Goal: Task Accomplishment & Management: Use online tool/utility

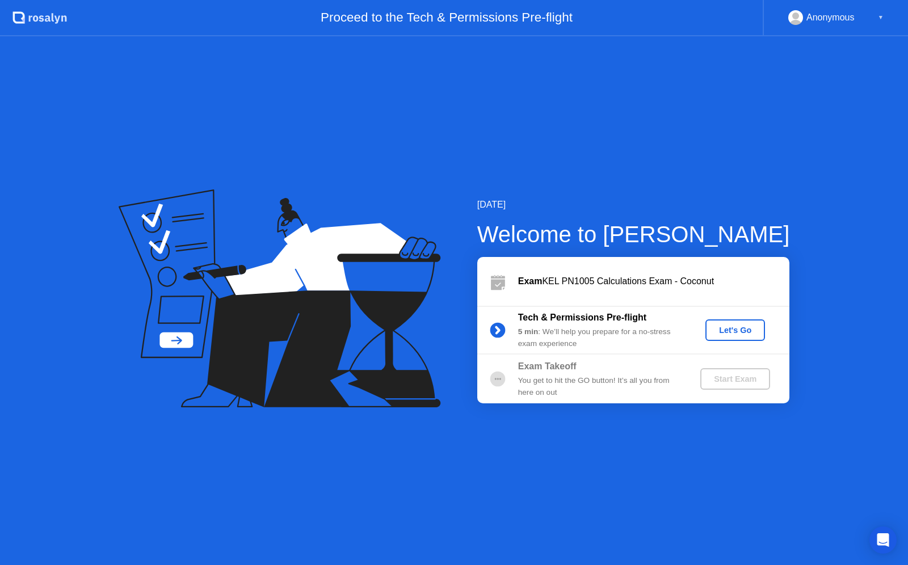
click at [742, 326] on div "Let's Go" at bounding box center [735, 330] width 51 height 9
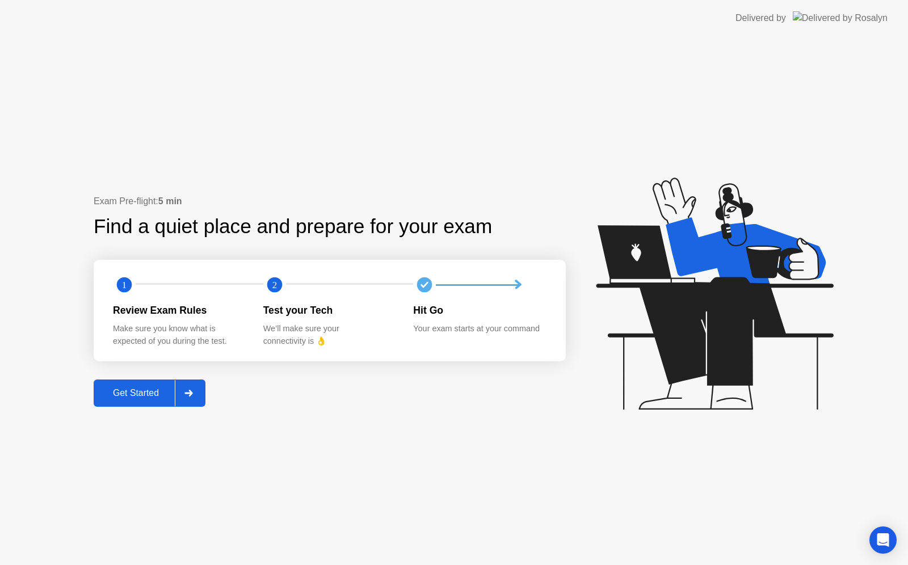
click at [192, 392] on icon at bounding box center [188, 393] width 8 height 7
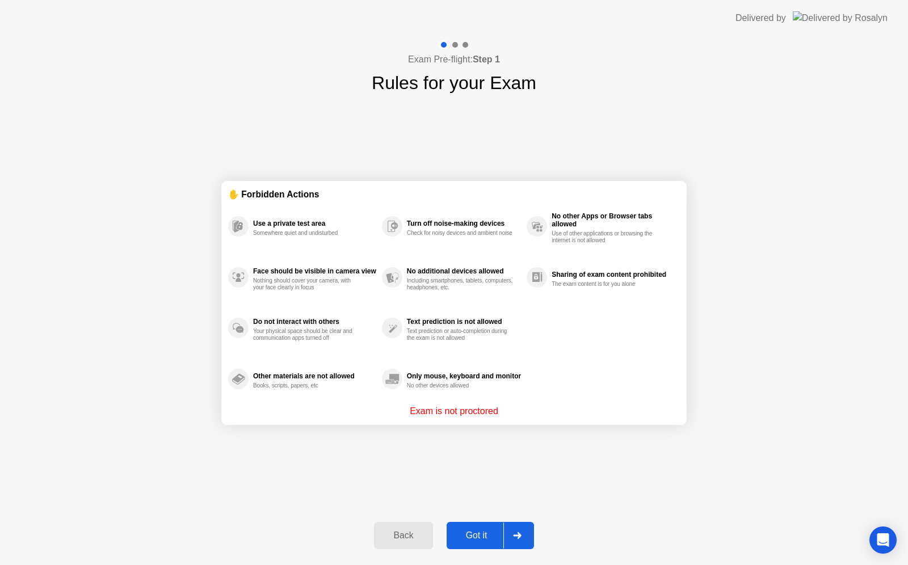
click at [514, 536] on icon at bounding box center [517, 535] width 9 height 7
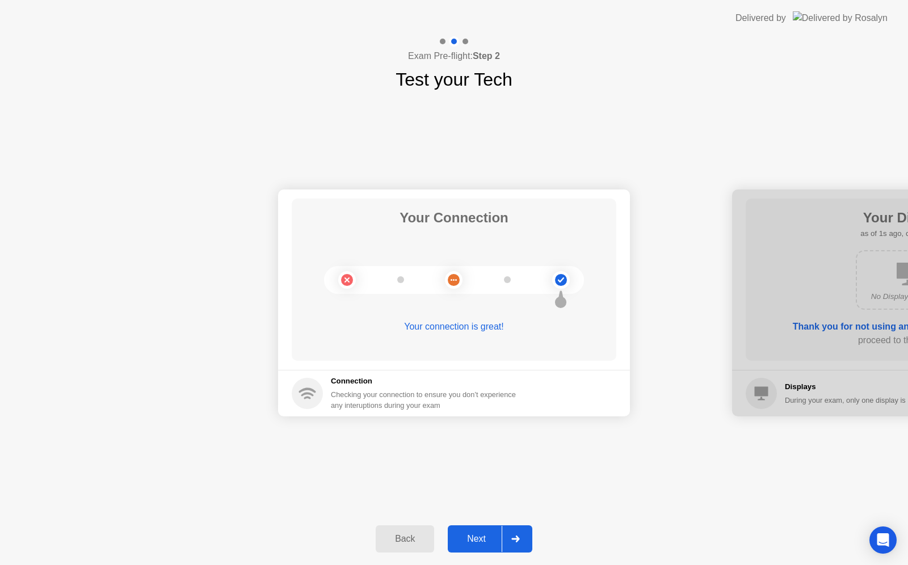
click at [516, 538] on icon at bounding box center [515, 539] width 9 height 7
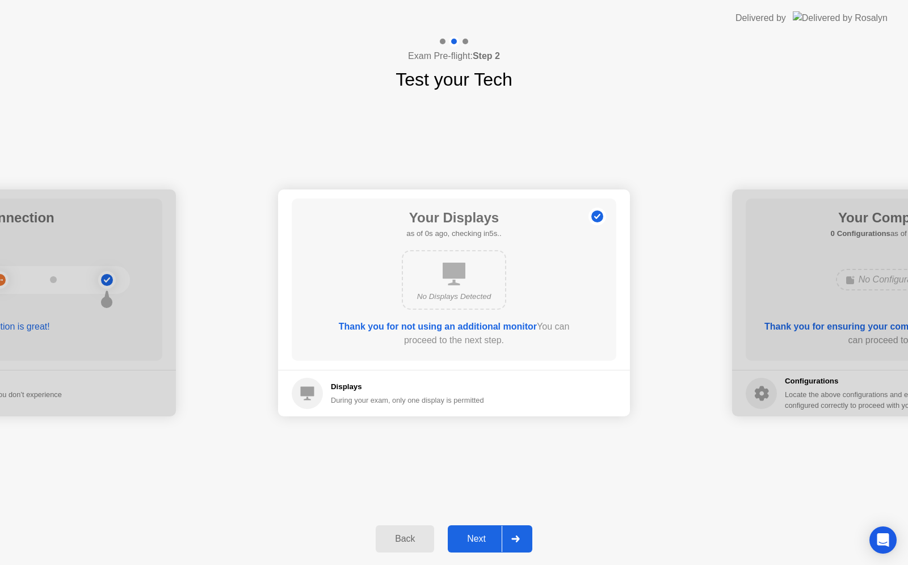
click at [516, 538] on icon at bounding box center [515, 539] width 9 height 7
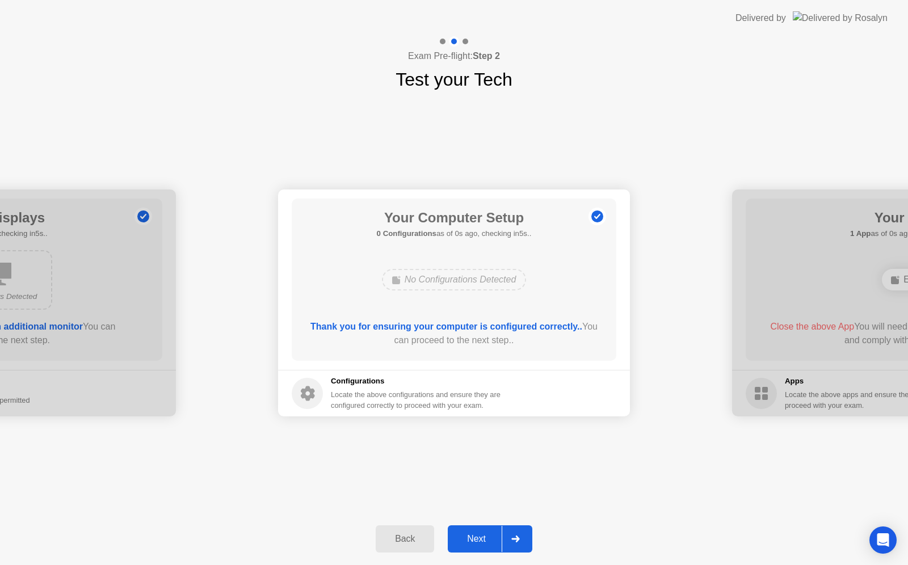
click at [516, 538] on icon at bounding box center [515, 539] width 9 height 7
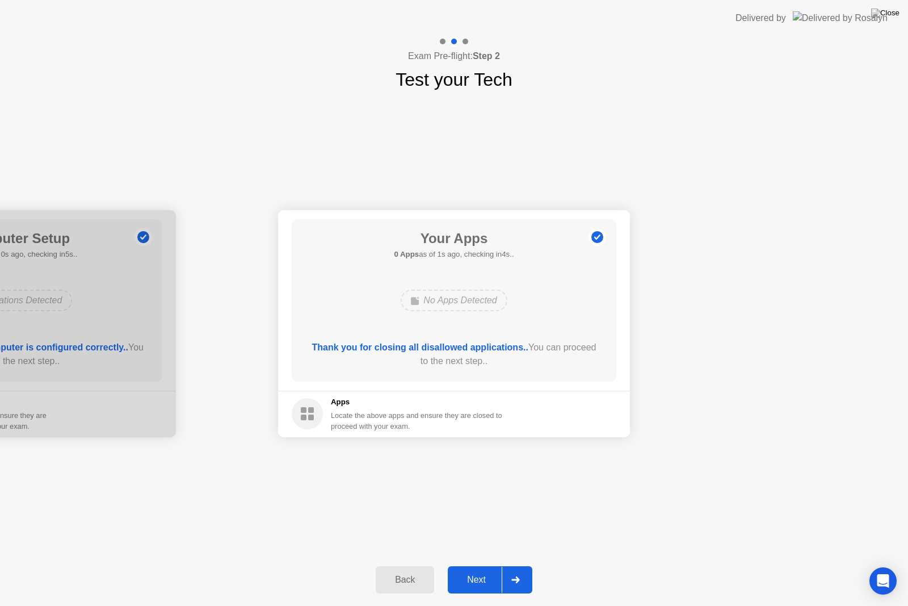
click at [509, 565] on div at bounding box center [515, 579] width 27 height 26
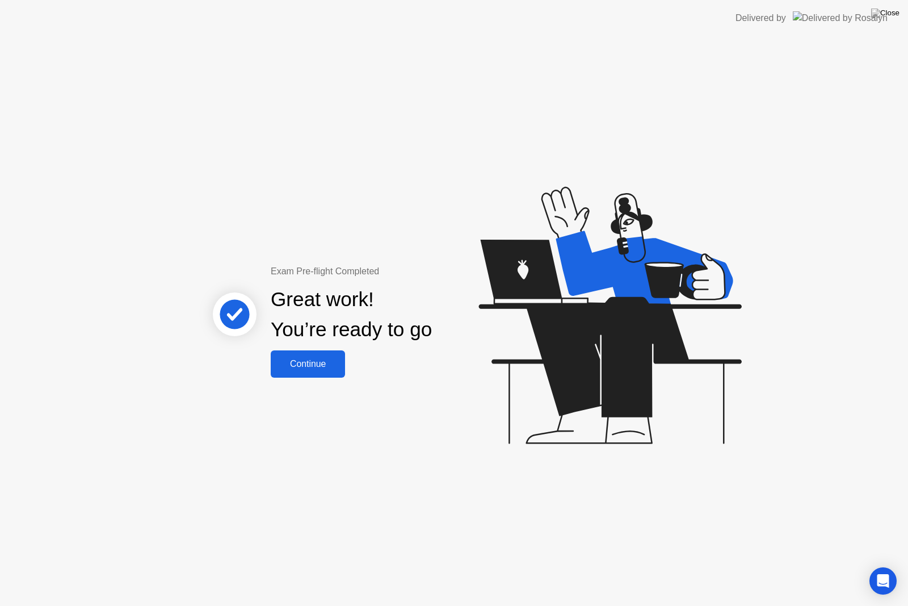
click at [304, 360] on div "Continue" at bounding box center [308, 364] width 68 height 10
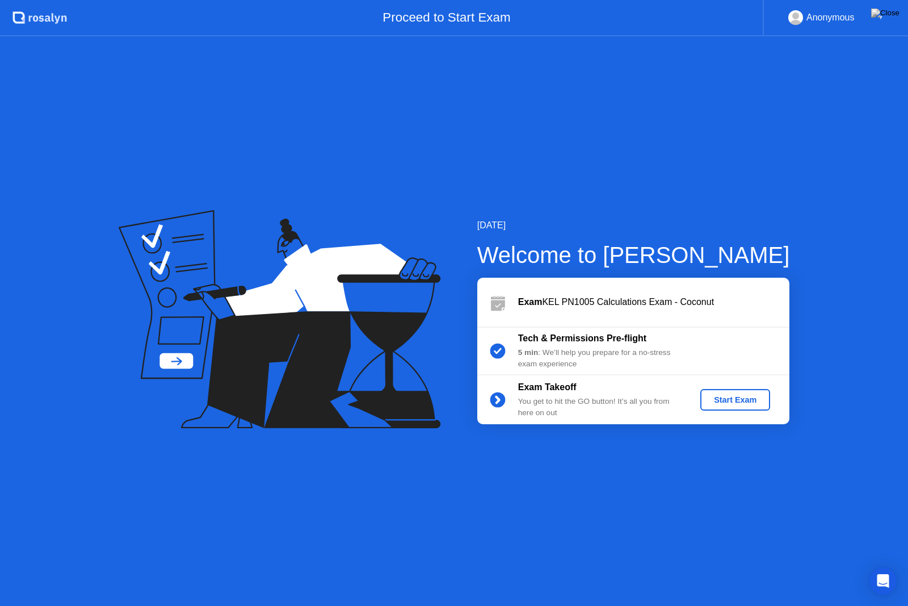
click at [733, 402] on div "Start Exam" at bounding box center [735, 399] width 61 height 9
